Goal: Complete application form: Complete application form

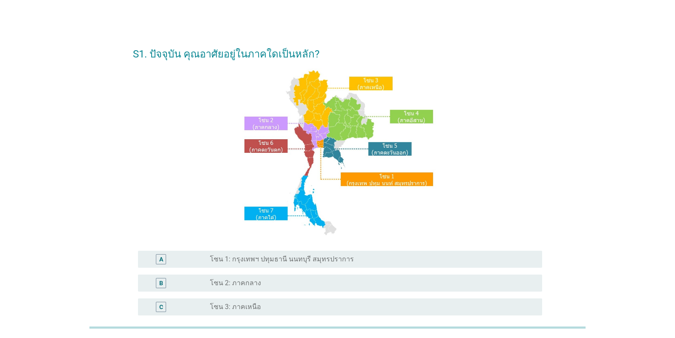
click at [383, 267] on div "A radio_button_unchecked โซน 1: กรุงเทพฯ ปทุมธานี นนทบุรี สมุทรปราการ" at bounding box center [340, 259] width 404 height 17
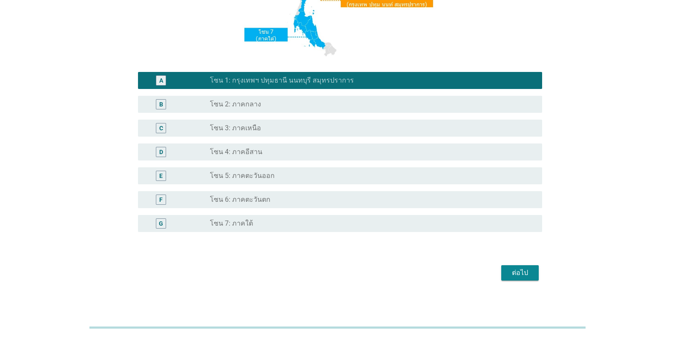
scroll to position [183, 0]
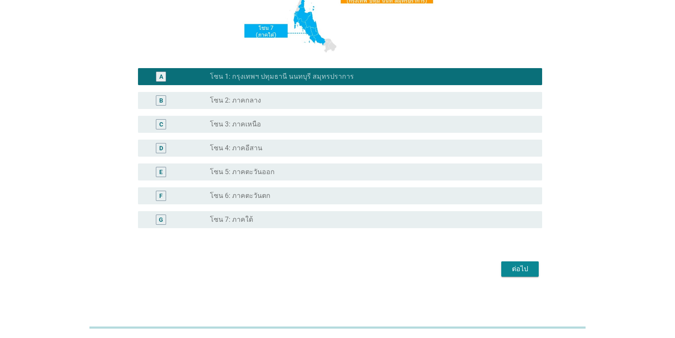
click at [419, 268] on div "ต่อไป" at bounding box center [520, 269] width 24 height 10
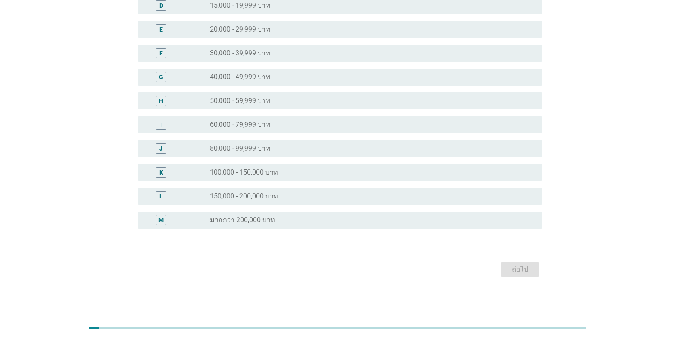
scroll to position [0, 0]
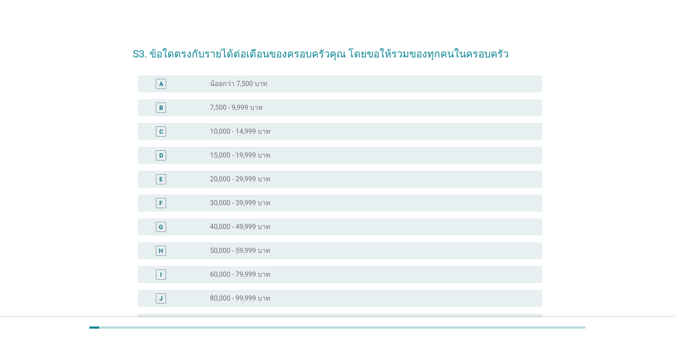
click at [238, 255] on div "radio_button_unchecked 50,000 - 59,999 บาท" at bounding box center [372, 251] width 325 height 10
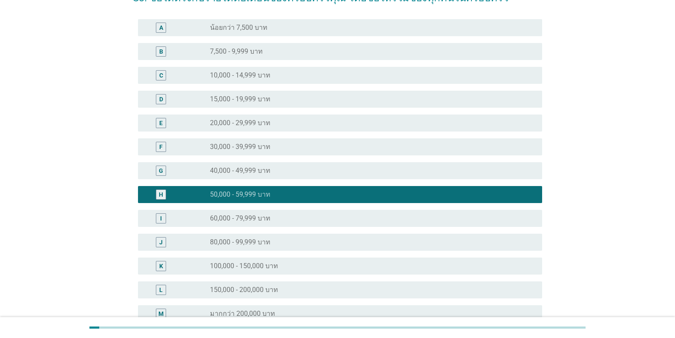
scroll to position [150, 0]
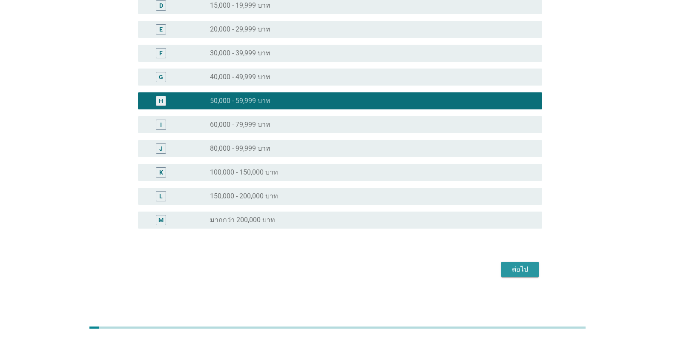
drag, startPoint x: 506, startPoint y: 265, endPoint x: 517, endPoint y: 262, distance: 11.5
click at [419, 265] on button "ต่อไป" at bounding box center [519, 269] width 37 height 15
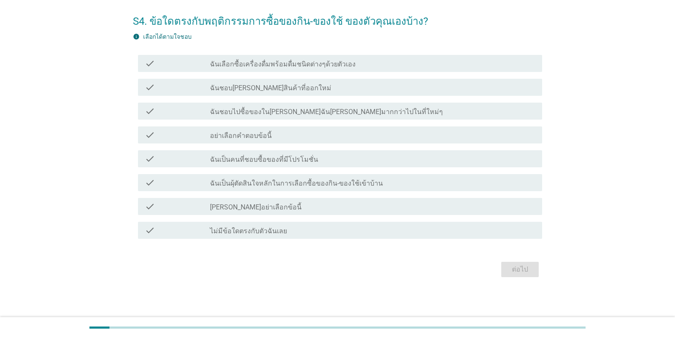
scroll to position [0, 0]
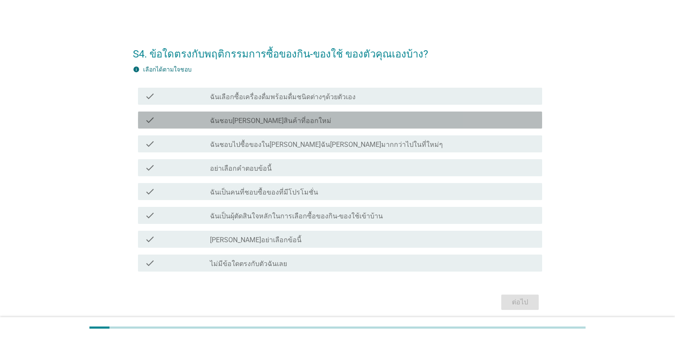
click at [238, 123] on label "ฉันชอบ[PERSON_NAME]สินค้าที่ออกใหม่" at bounding box center [270, 121] width 121 height 9
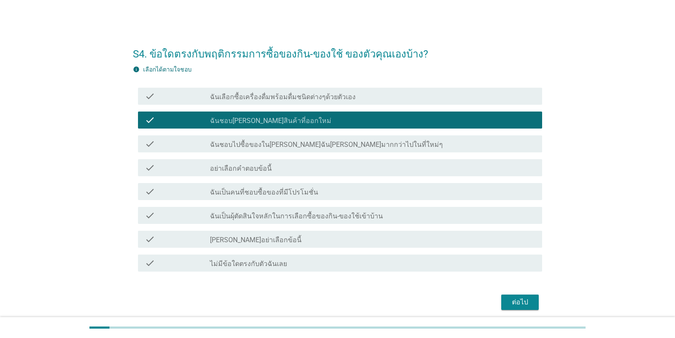
click at [247, 192] on label "ฉันเป็นคนที่ชอบซื้อของที่มีโปรโมชั่น" at bounding box center [264, 192] width 108 height 9
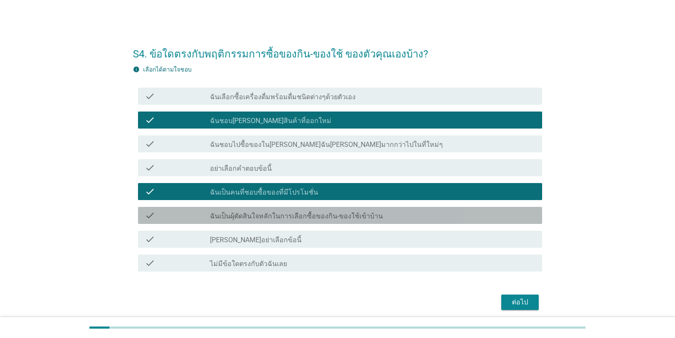
click at [283, 213] on label "ฉันเป็นผุ้ตัดสินใจหลักในการเลือกซื้อของกิน-ของใช้เข้าบ้าน" at bounding box center [296, 216] width 173 height 9
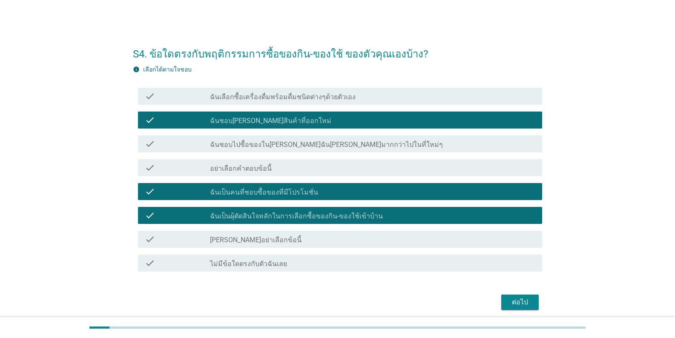
click at [328, 95] on label "ฉันเลือกซื้อเครื่องดื่มพร้อมดื่มชนิดต่างๆด้วยตัวเอง" at bounding box center [283, 97] width 146 height 9
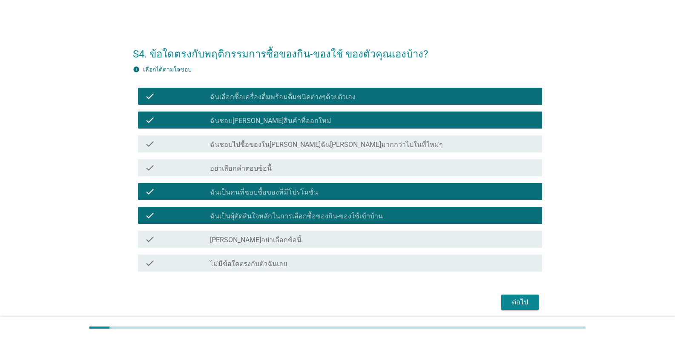
click at [419, 302] on div "ต่อไป" at bounding box center [520, 302] width 24 height 10
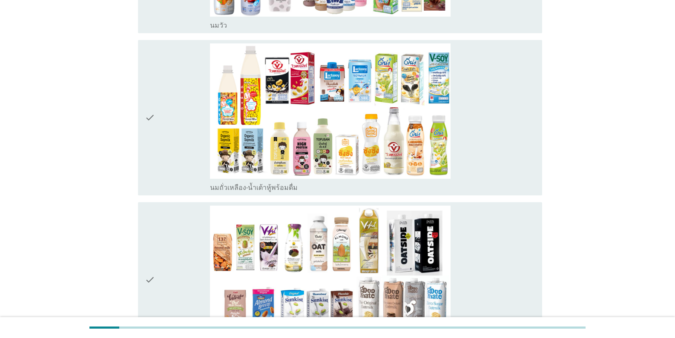
scroll to position [426, 0]
